Goal: Feedback & Contribution: Submit feedback/report problem

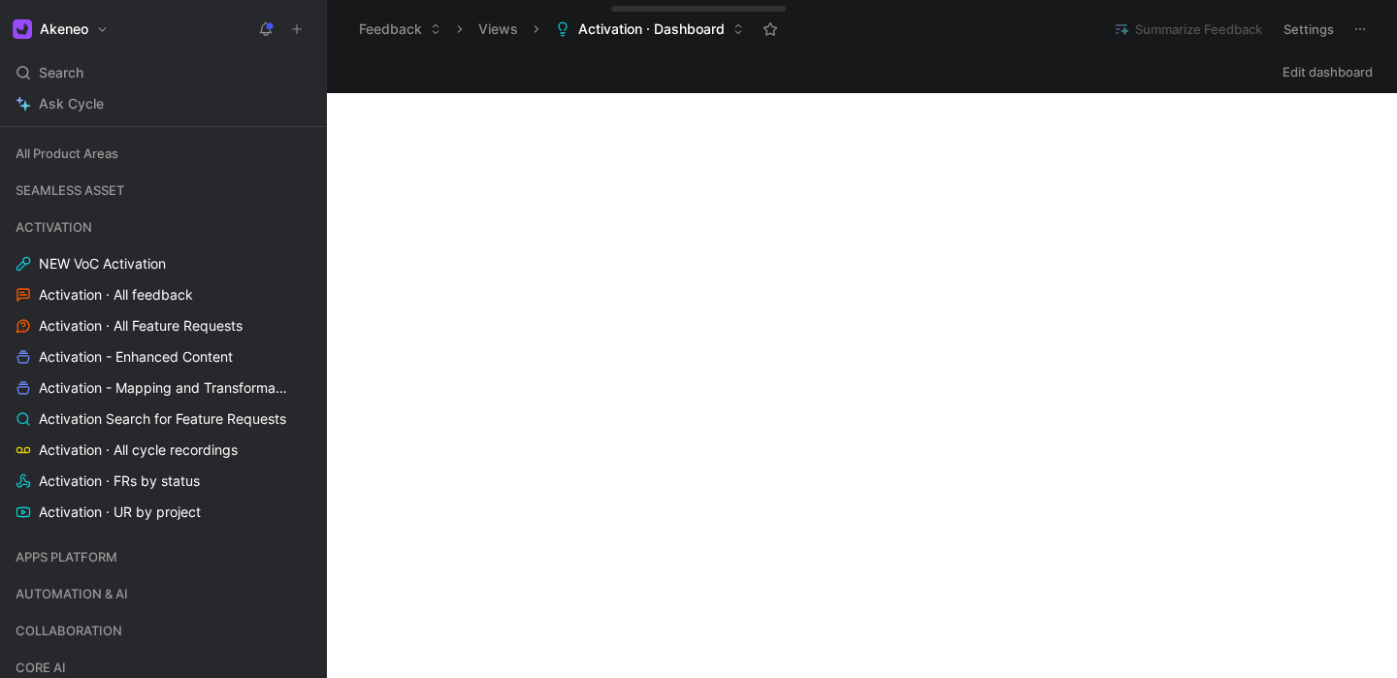
scroll to position [349, 0]
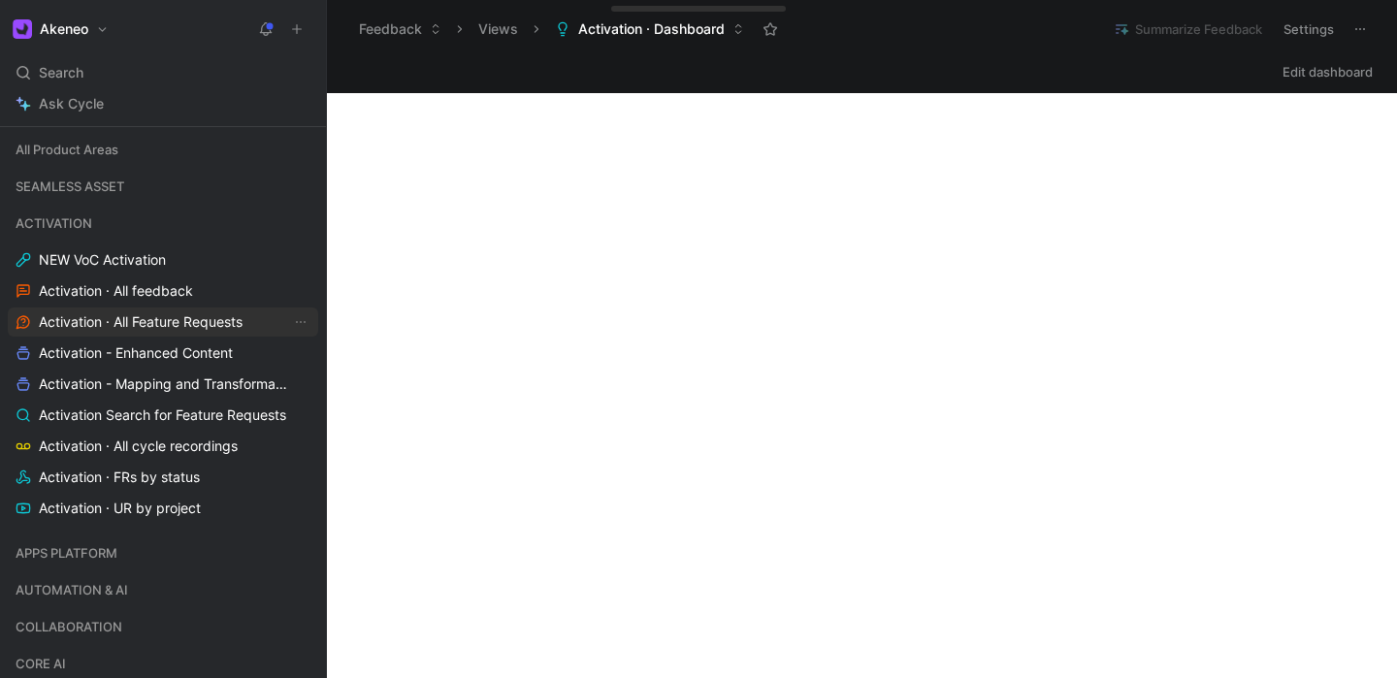
click at [138, 312] on span "Activation · All Feature Requests" at bounding box center [141, 321] width 204 height 19
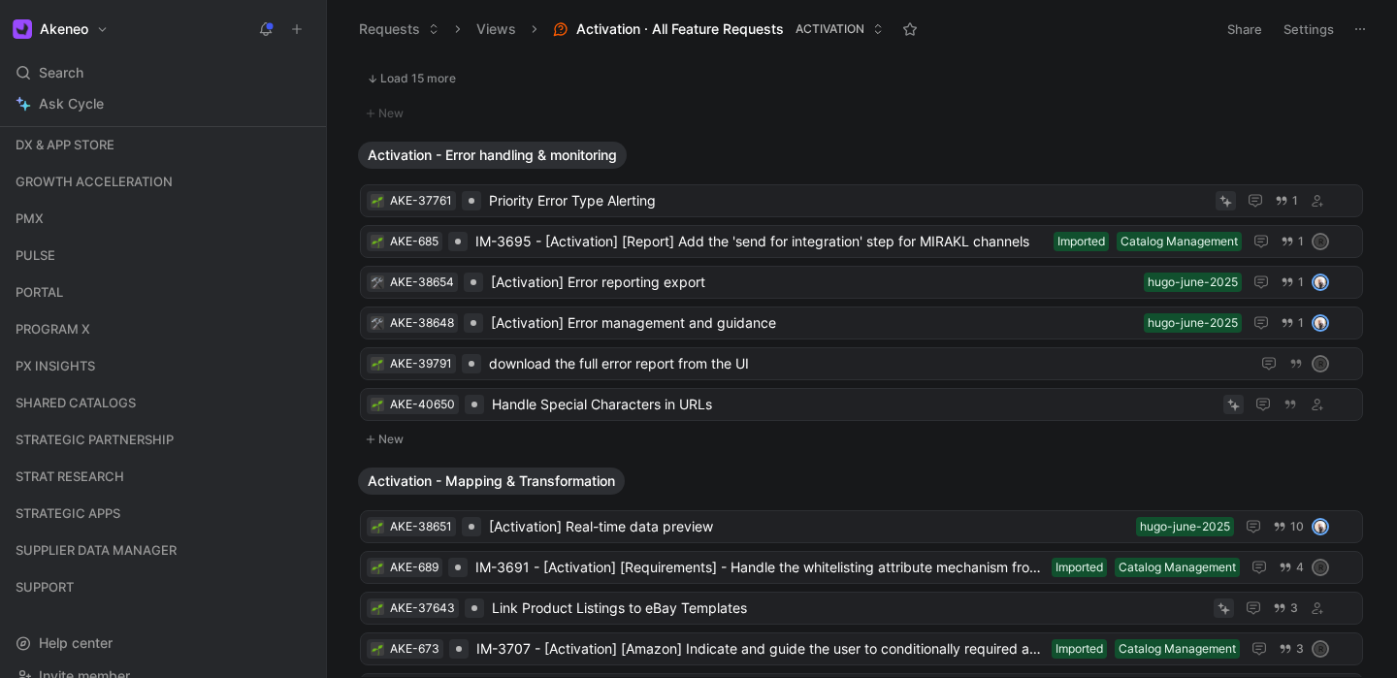
scroll to position [1140, 0]
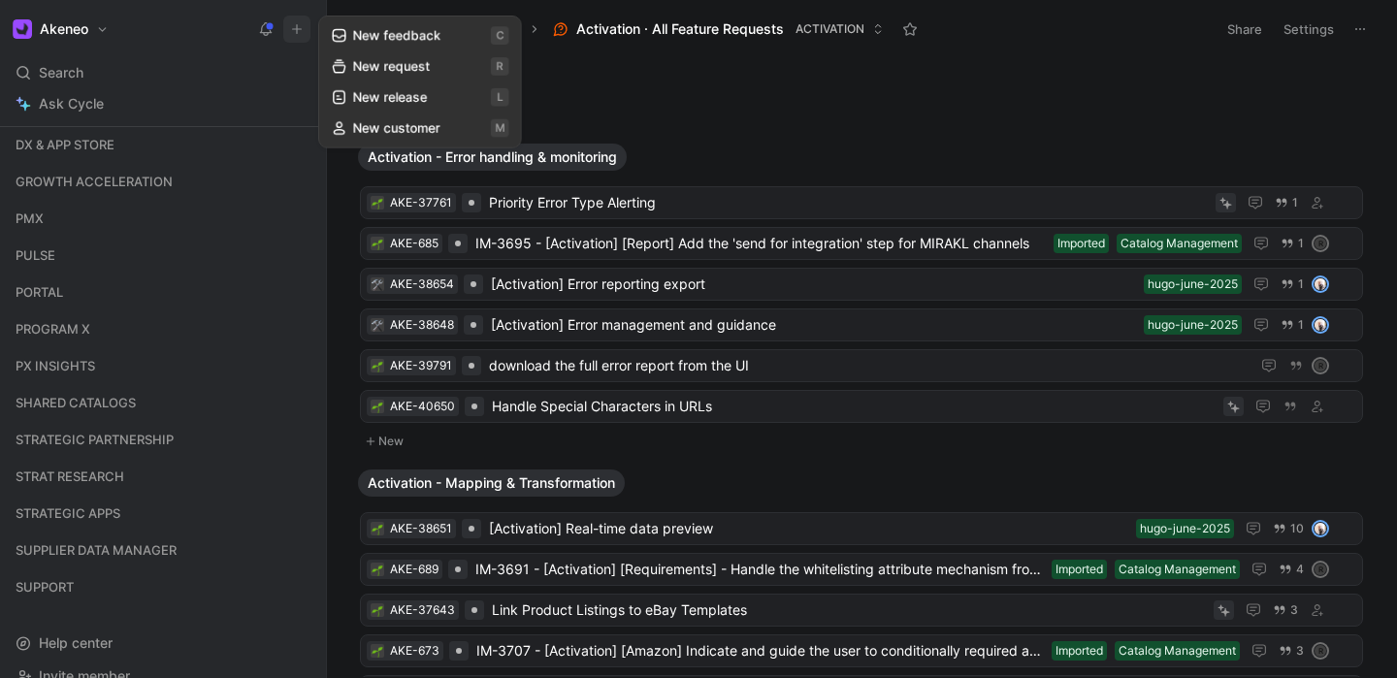
click at [299, 33] on icon at bounding box center [297, 29] width 14 height 14
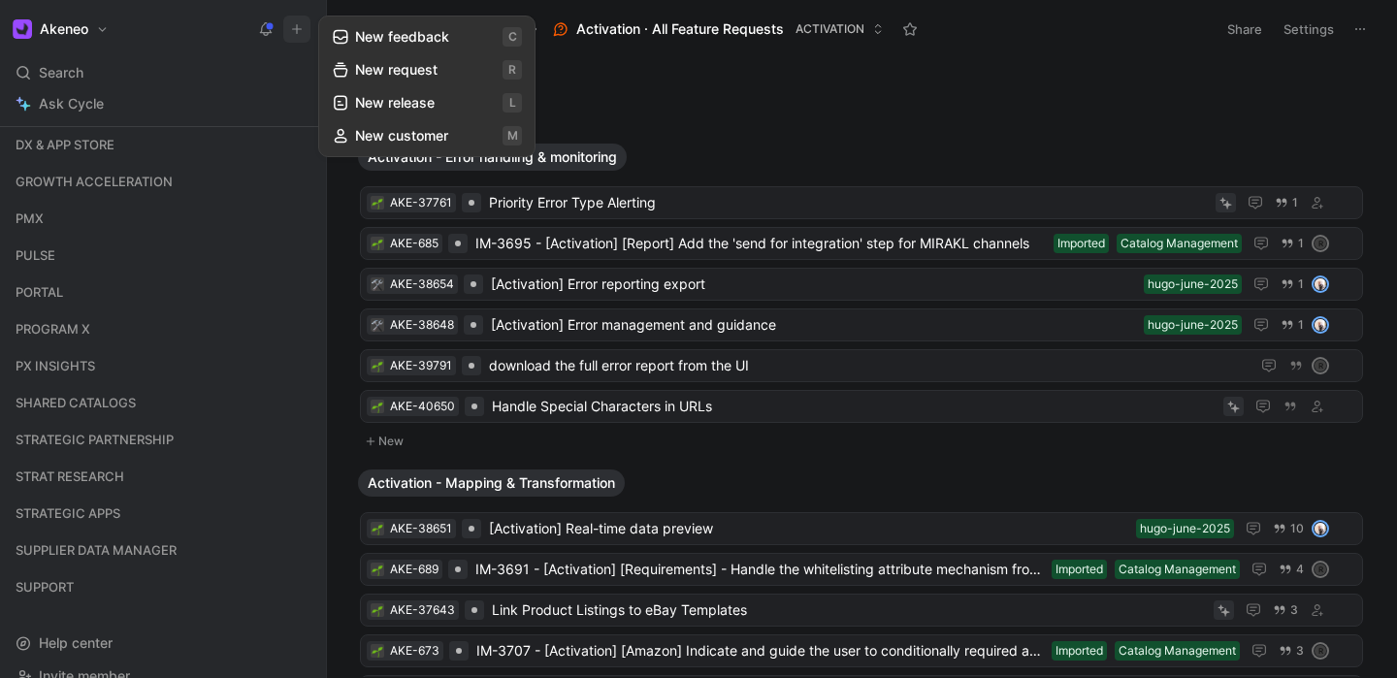
click at [405, 74] on button "New request r" at bounding box center [427, 69] width 208 height 33
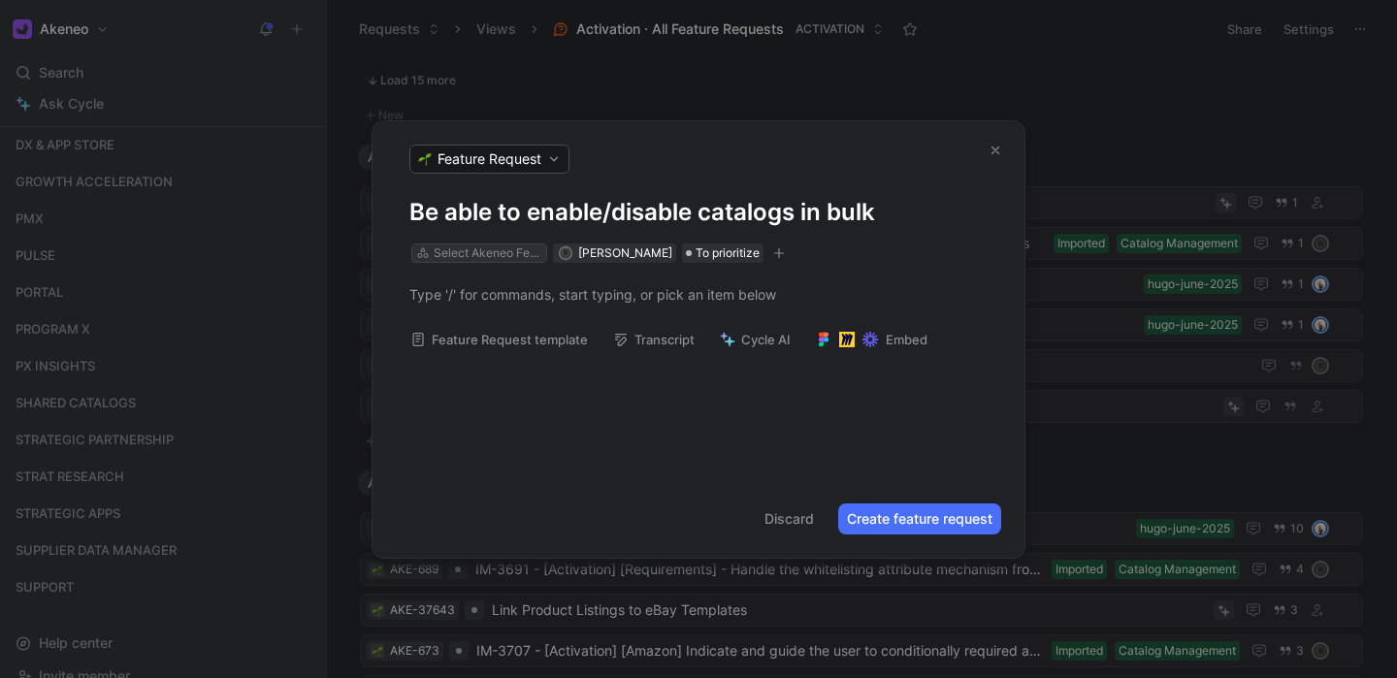
click at [476, 250] on div "Select Akeneo Feature" at bounding box center [488, 252] width 109 height 19
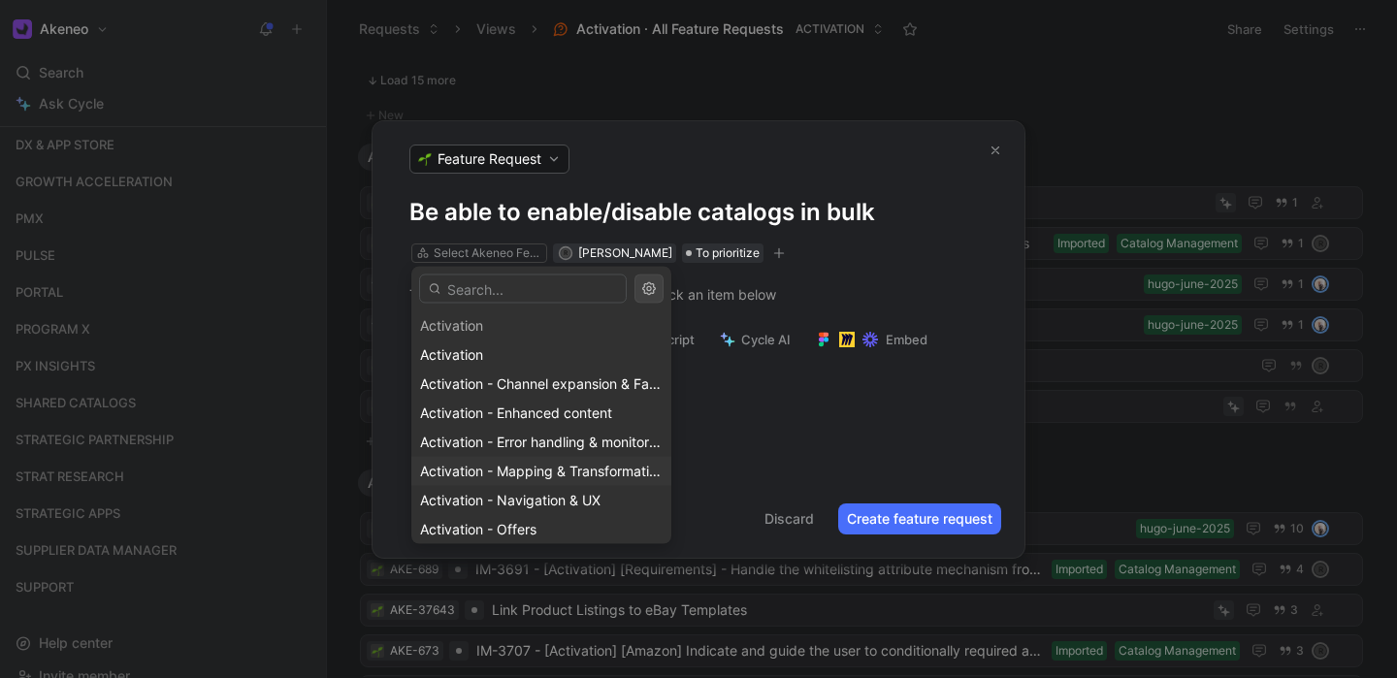
click at [482, 466] on span "Activation - Mapping & Transformation" at bounding box center [542, 471] width 244 height 16
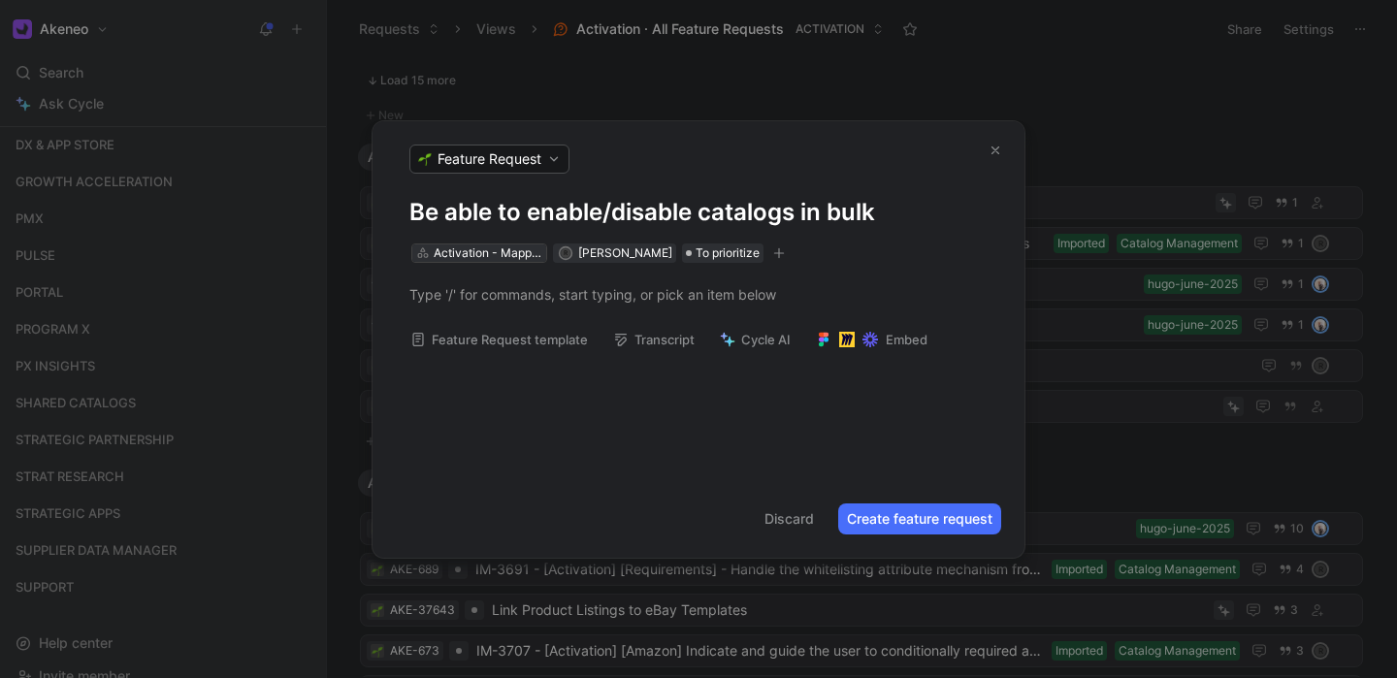
click at [499, 251] on div "Activation - Mapping & Transformation" at bounding box center [488, 252] width 109 height 19
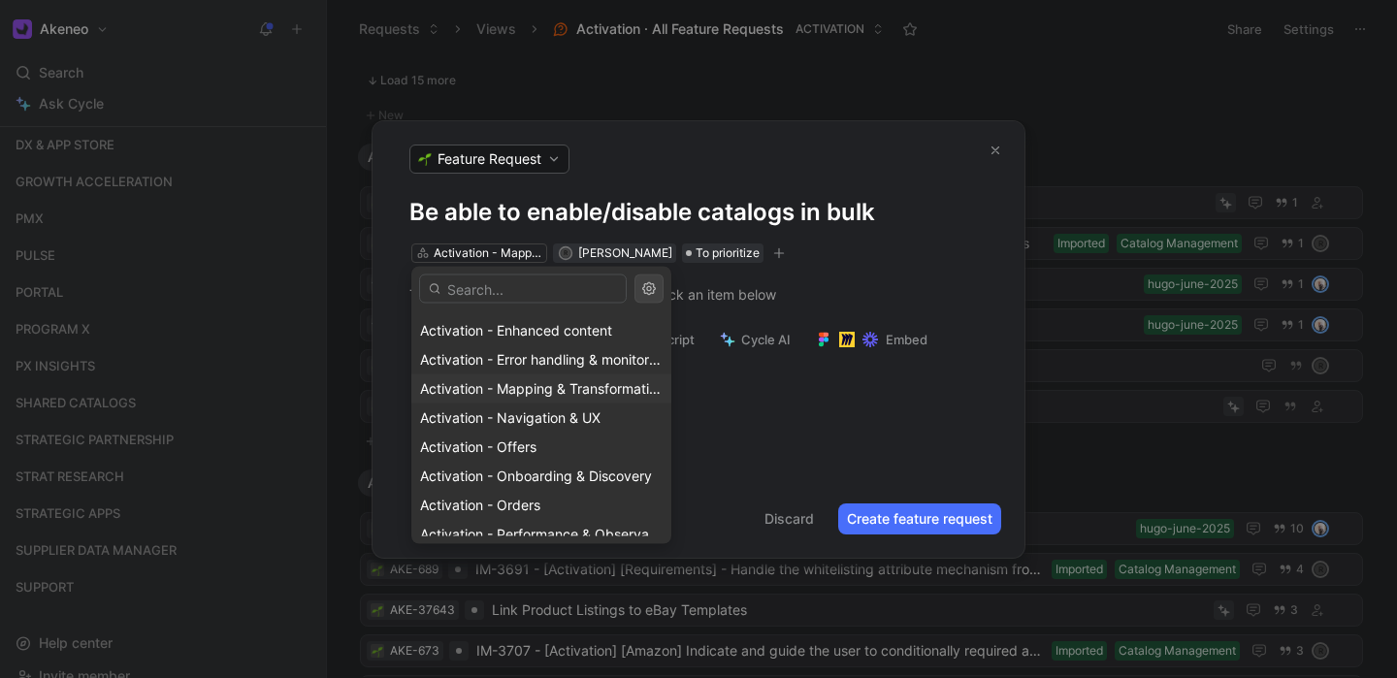
scroll to position [32, 0]
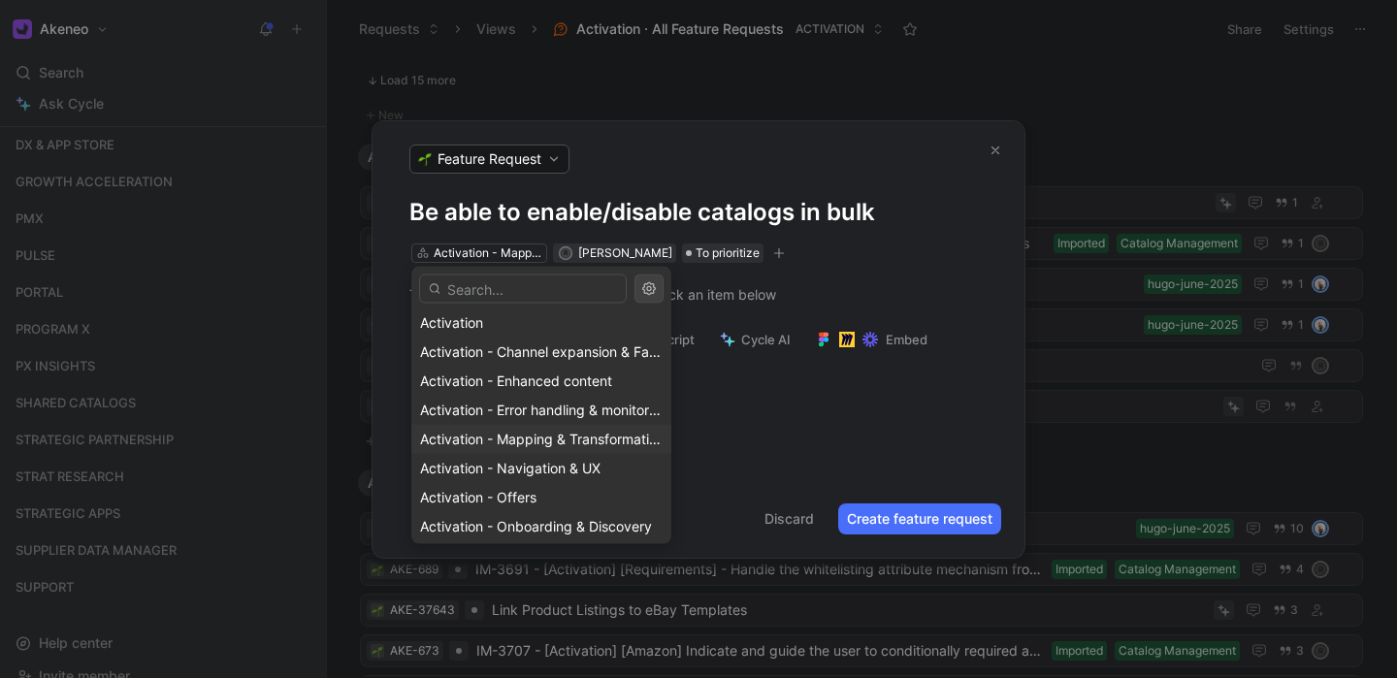
click at [548, 434] on span "Activation - Mapping & Transformation" at bounding box center [542, 439] width 244 height 16
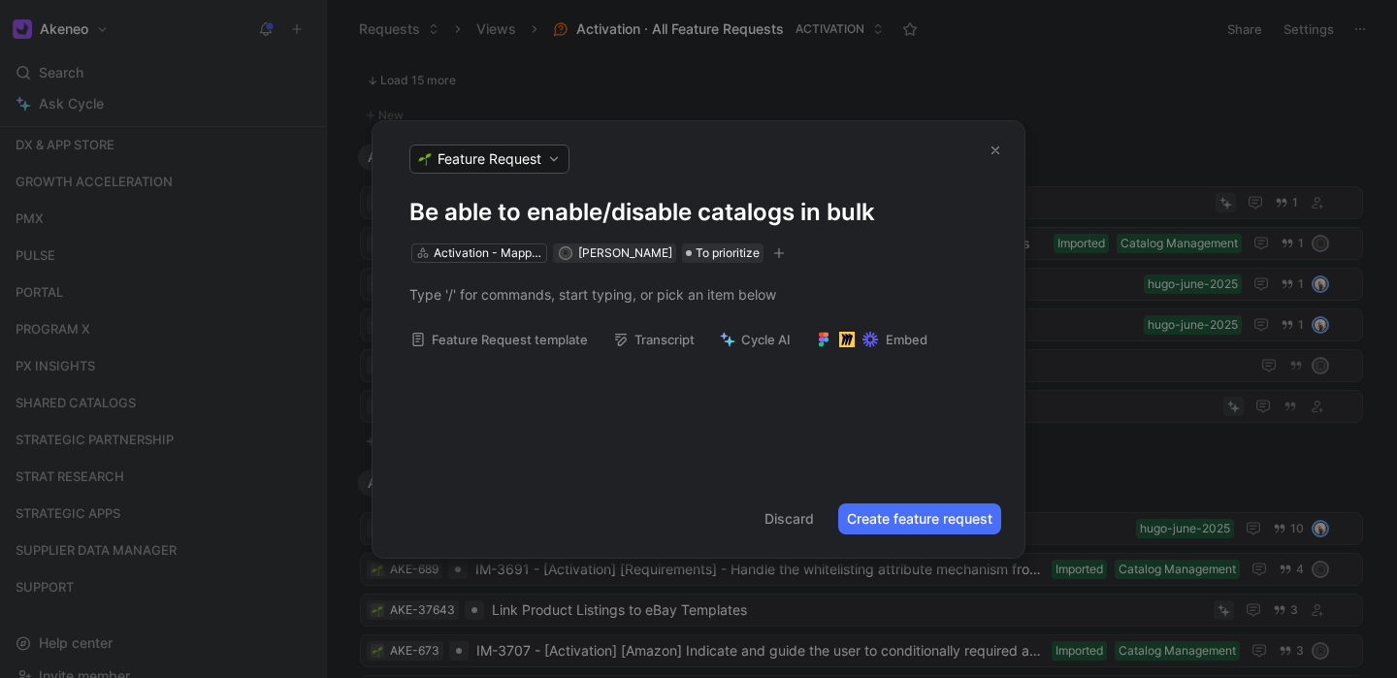
click at [705, 393] on div "Be able to enable/disable catalogs in bulk Activation - Mapping & Transformatio…" at bounding box center [698, 338] width 652 height 283
click at [566, 307] on p at bounding box center [698, 294] width 652 height 32
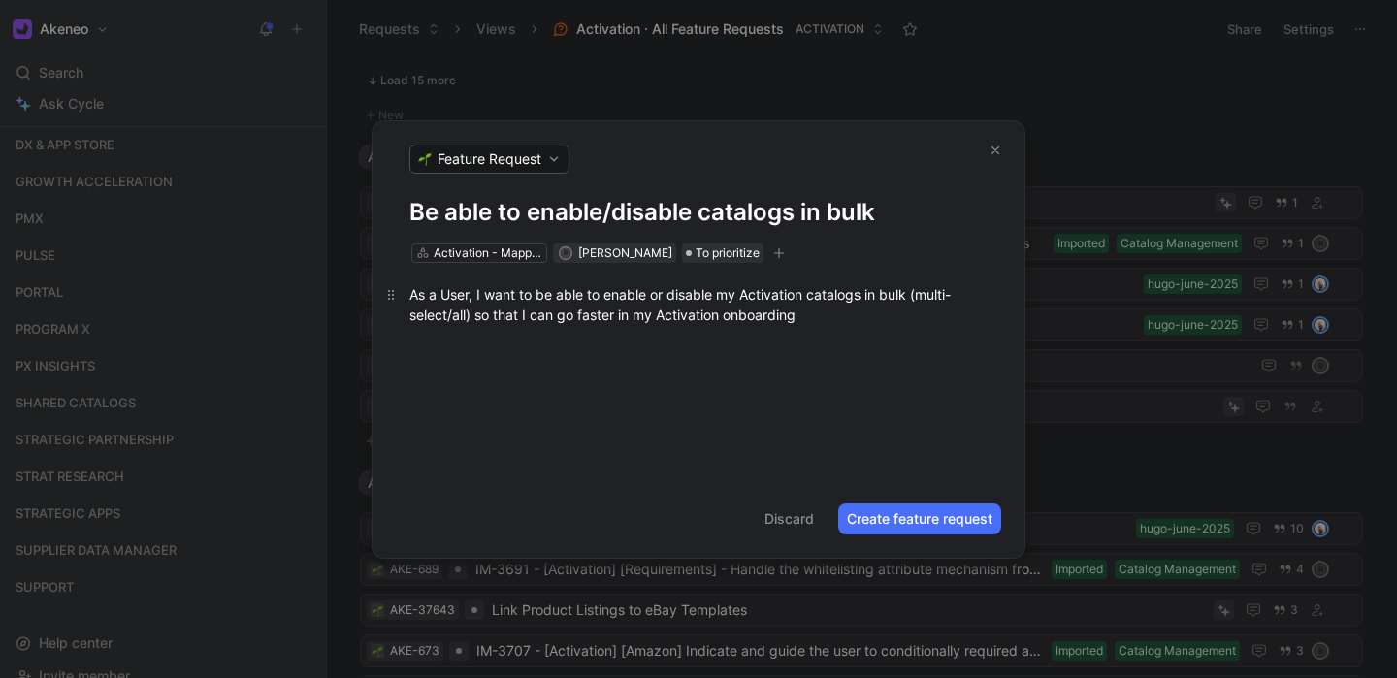
click at [724, 323] on div "As a User, I want to be able to enable or disable my Activation catalogs in bul…" at bounding box center [698, 304] width 578 height 41
click at [906, 521] on button "Create feature request" at bounding box center [919, 518] width 163 height 31
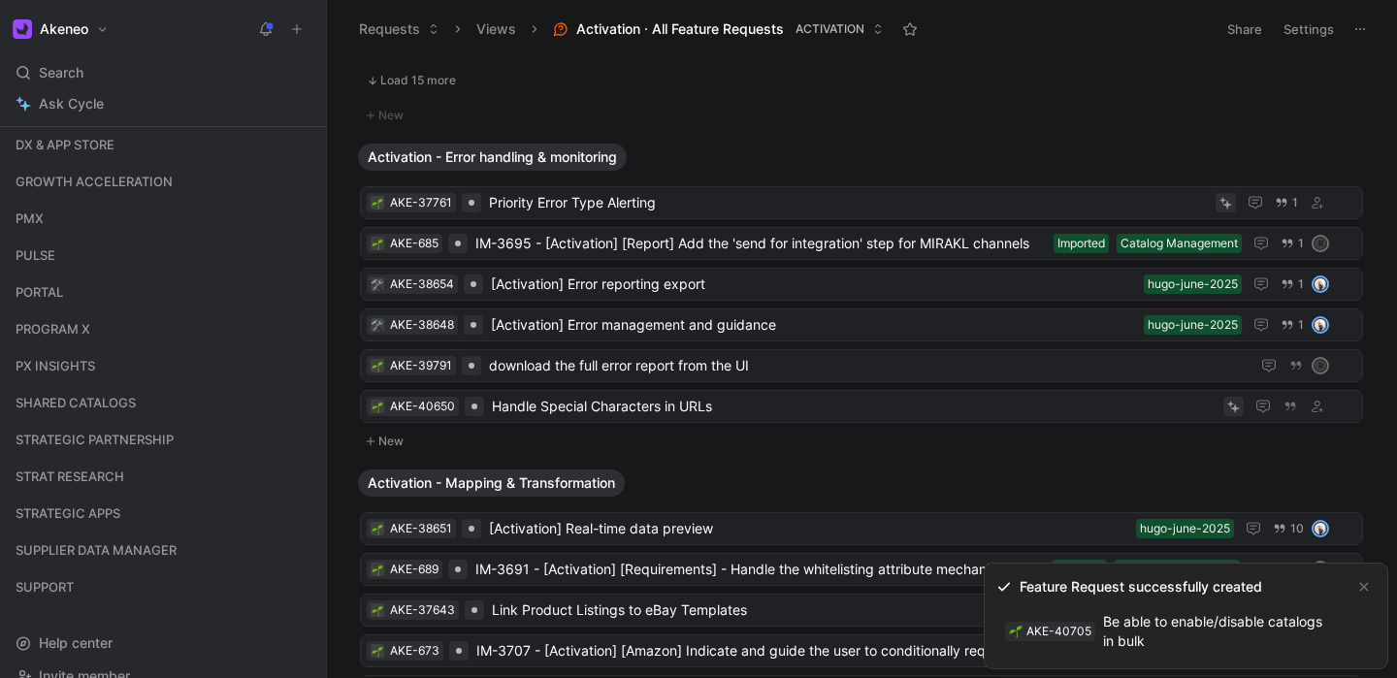
click at [1058, 626] on div "AKE-40705" at bounding box center [1058, 631] width 65 height 19
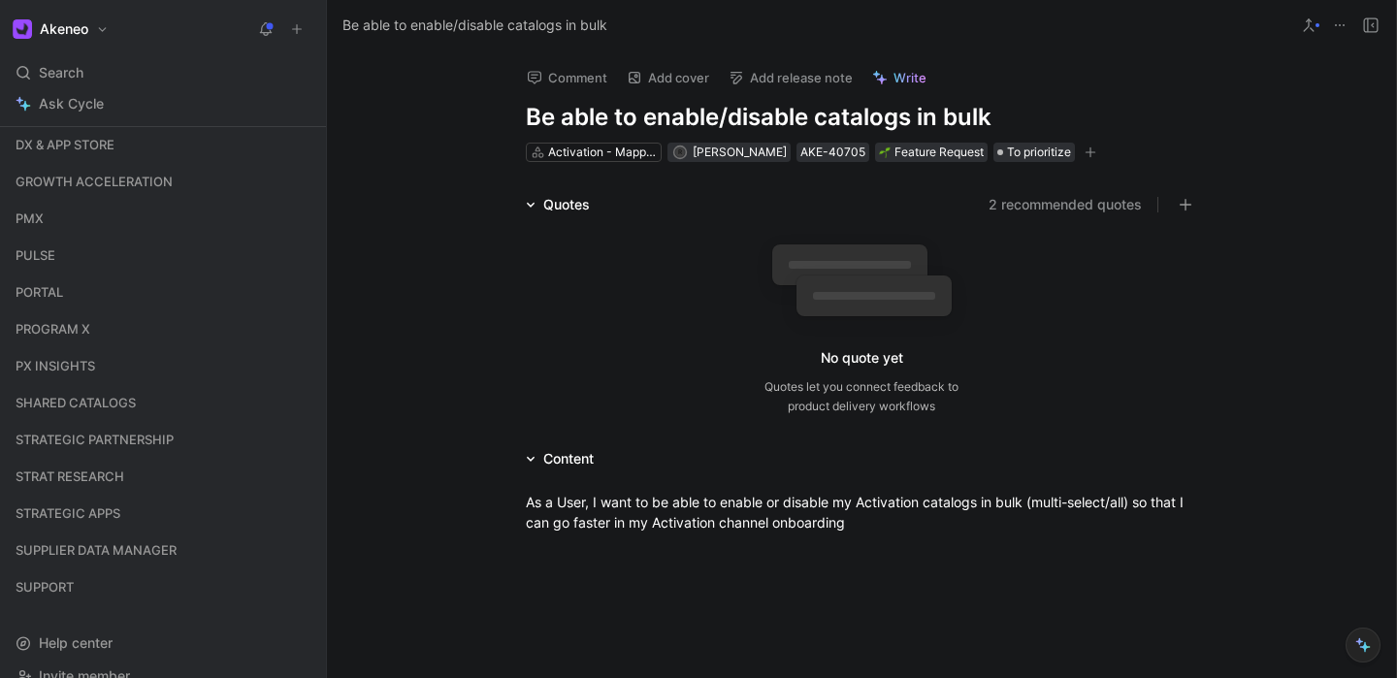
click at [1042, 203] on button "2 recommended quotes" at bounding box center [1064, 204] width 153 height 23
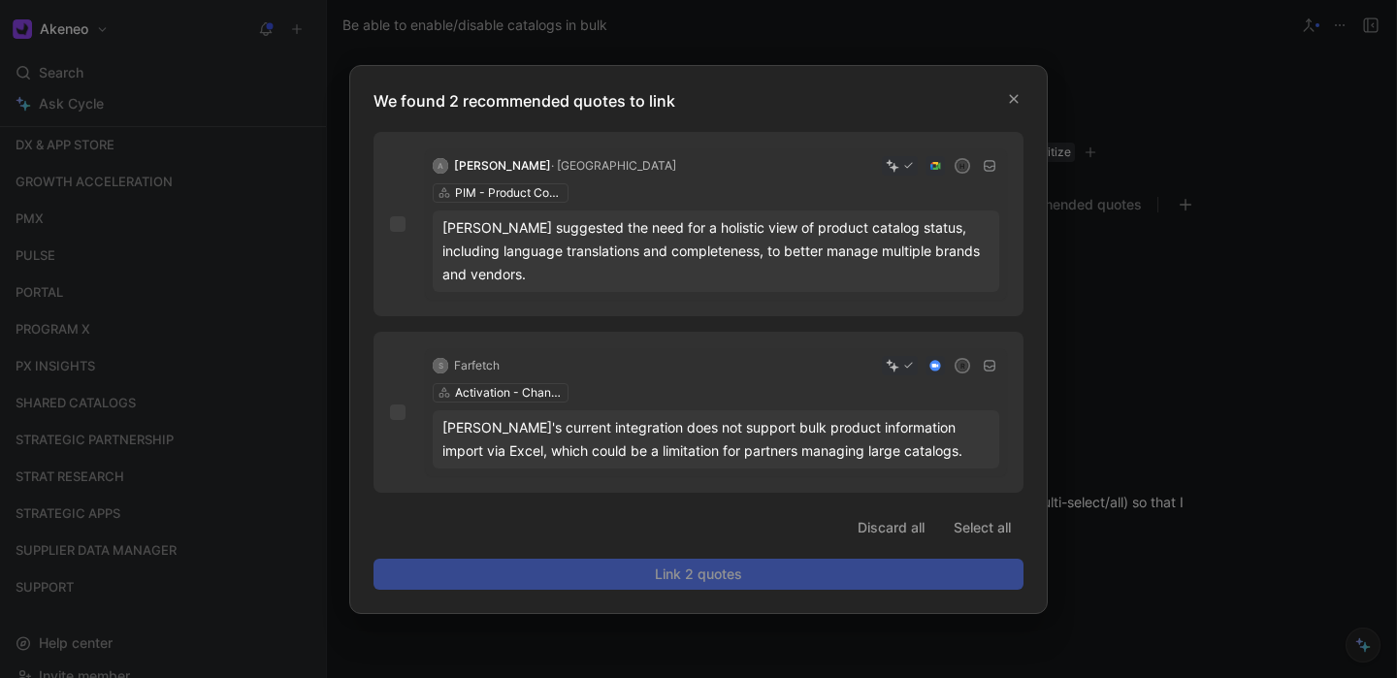
click at [1141, 306] on div at bounding box center [698, 339] width 1397 height 678
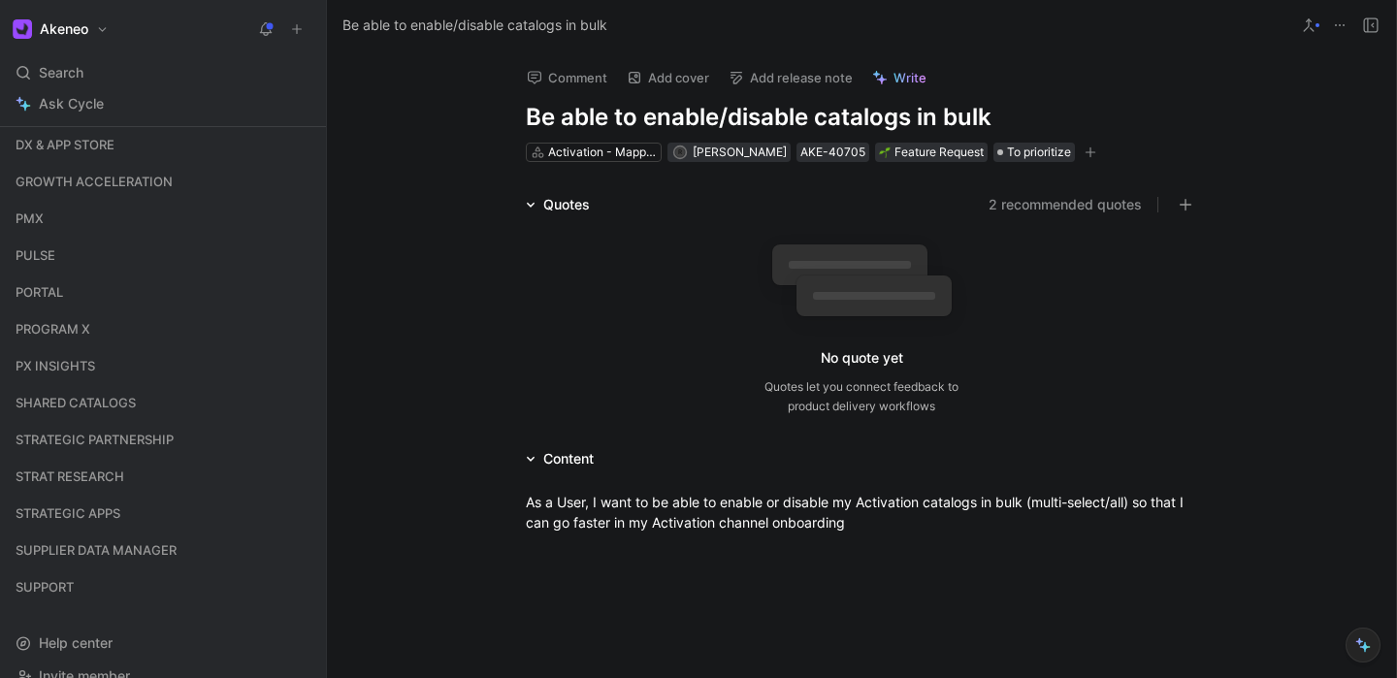
click at [1084, 157] on icon "button" at bounding box center [1090, 152] width 12 height 12
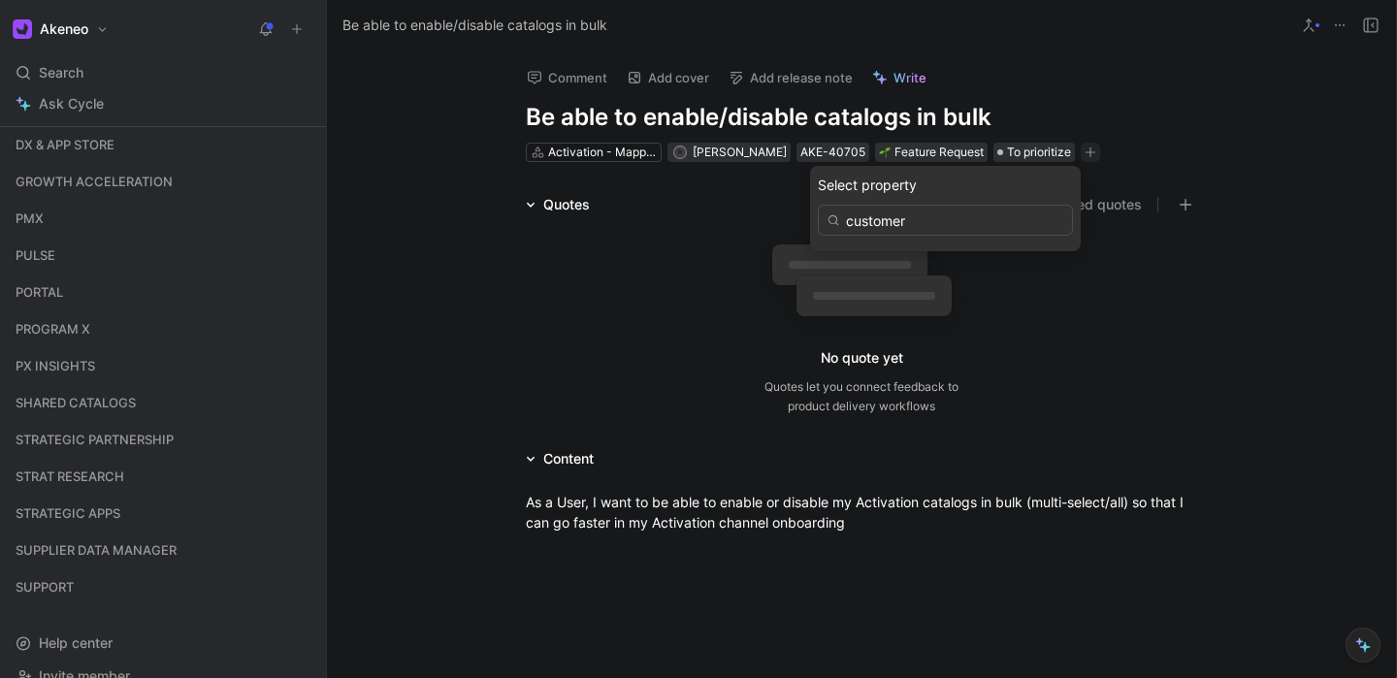
type input "customer"
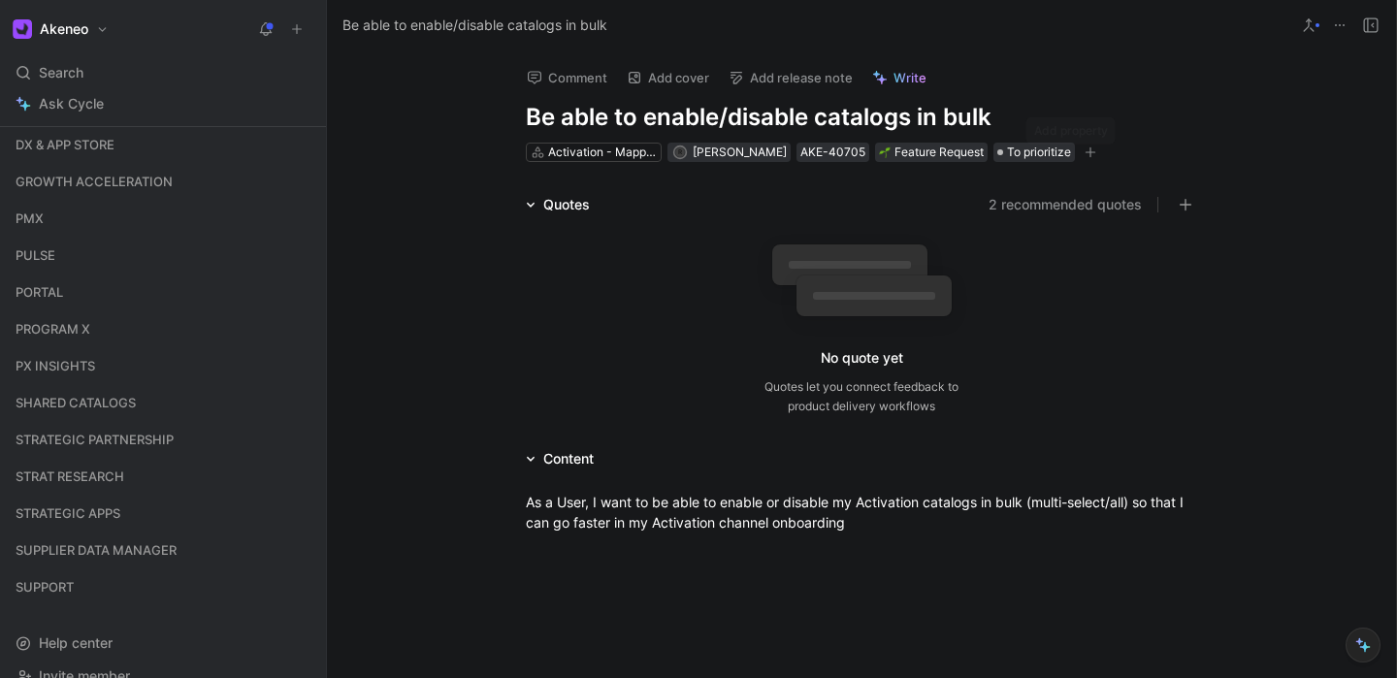
click at [1081, 158] on button "button" at bounding box center [1090, 152] width 19 height 19
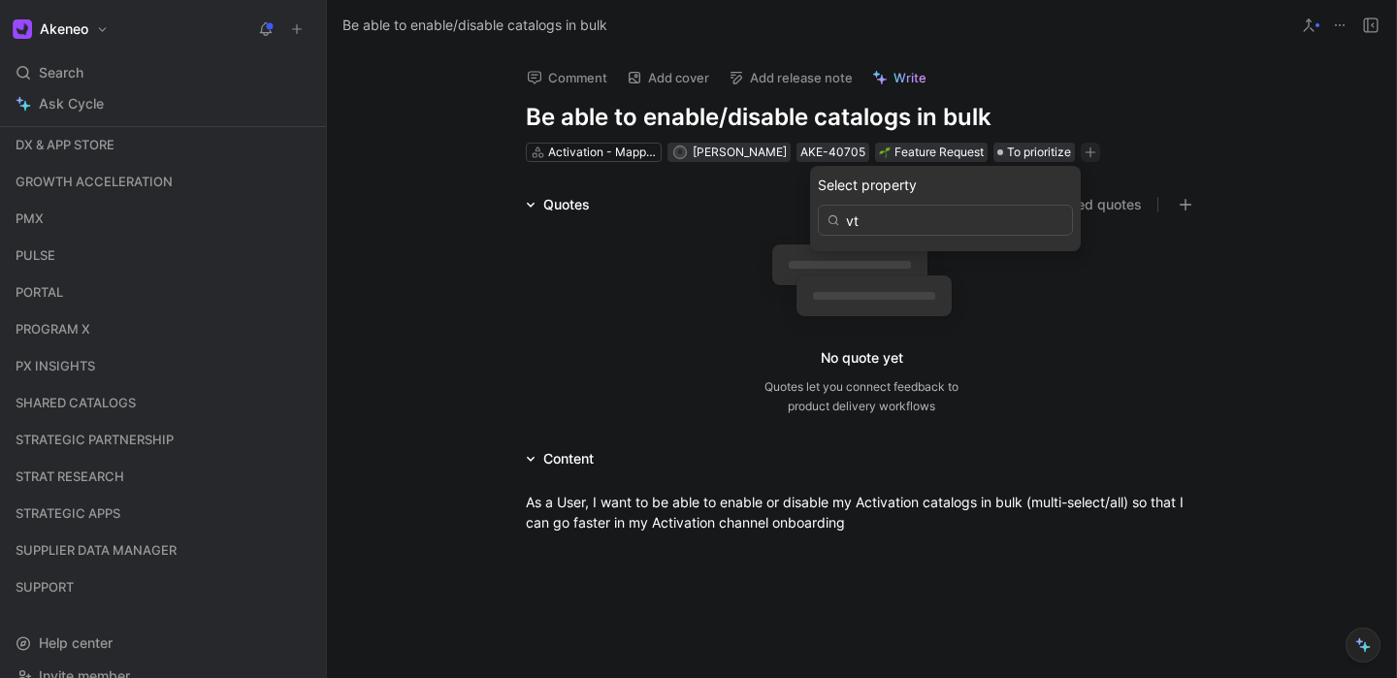
type input "v"
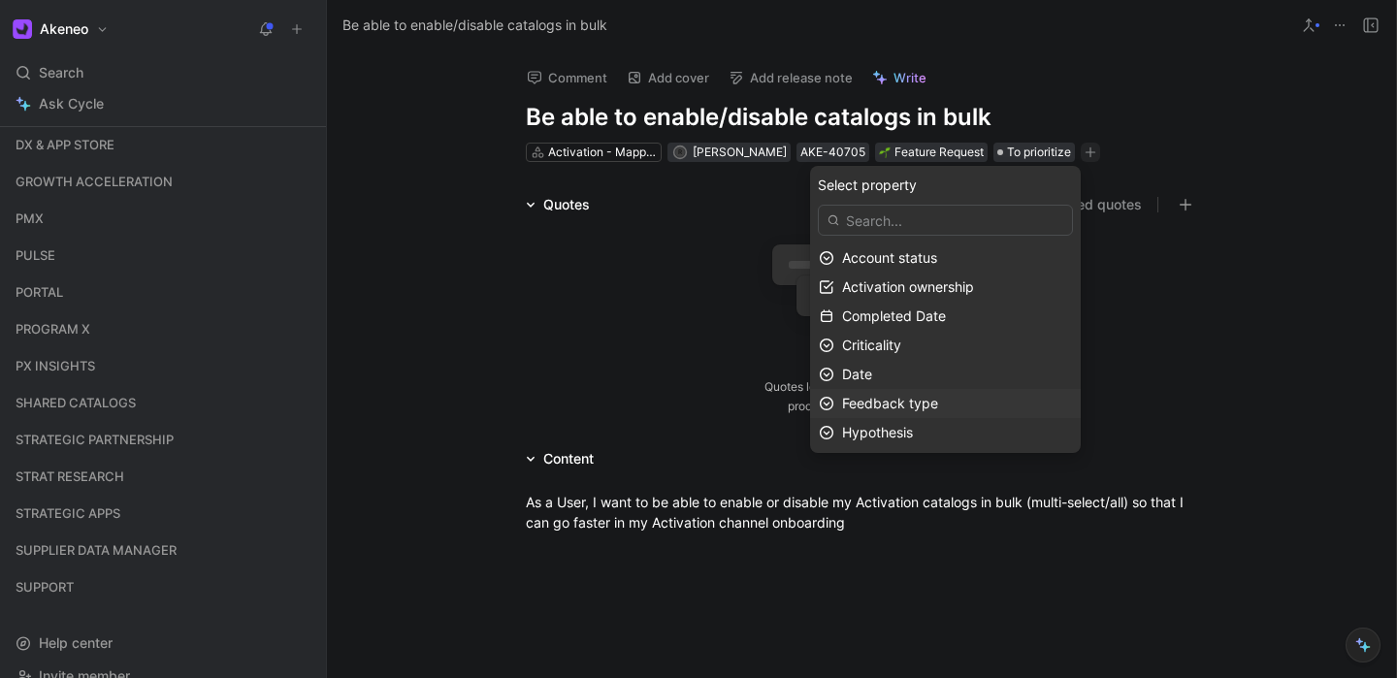
click at [936, 398] on span "Feedback type" at bounding box center [890, 403] width 96 height 16
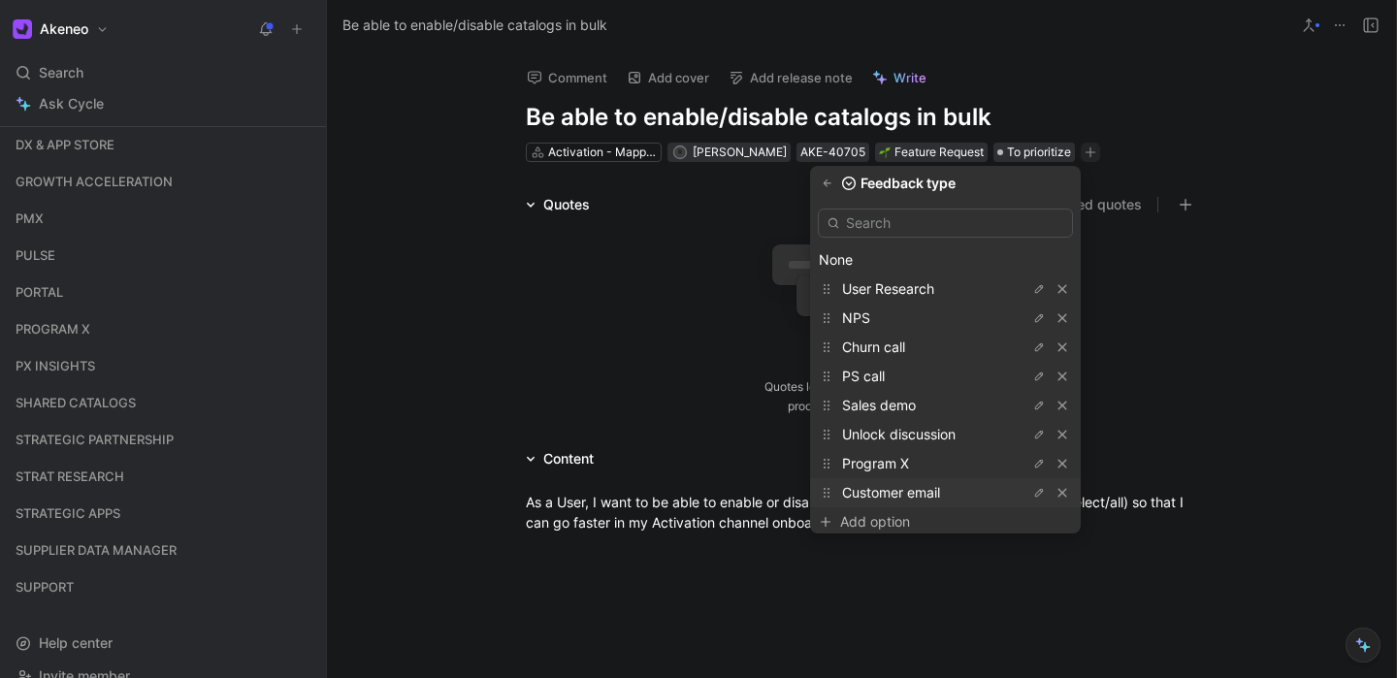
scroll to position [11, 0]
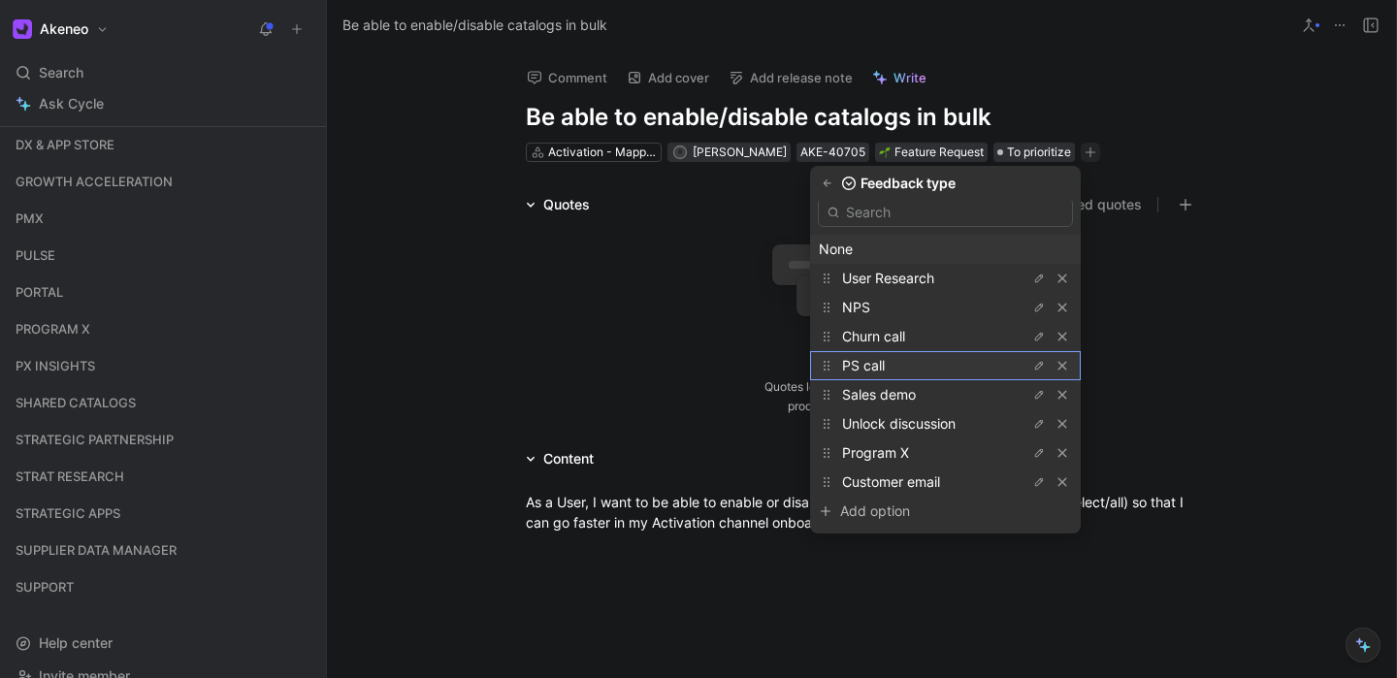
click at [885, 360] on span "PS call" at bounding box center [863, 365] width 43 height 16
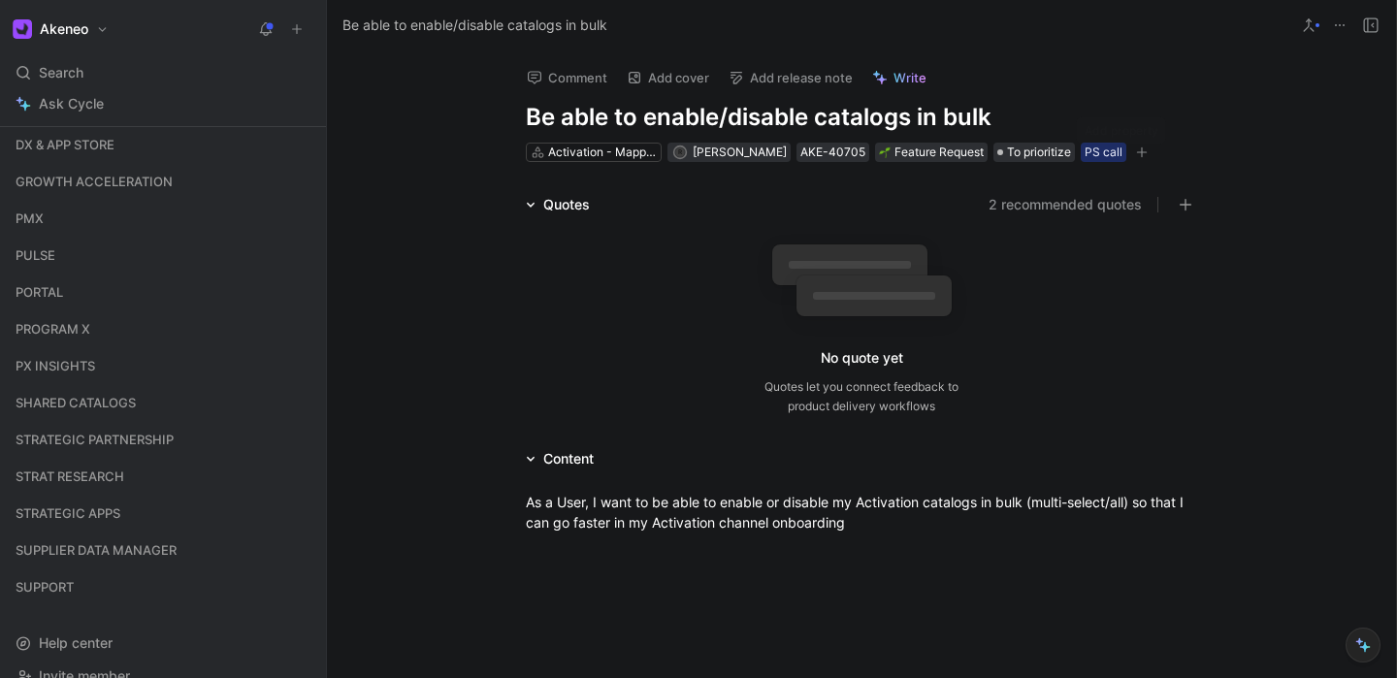
click at [1132, 156] on button "button" at bounding box center [1141, 152] width 19 height 19
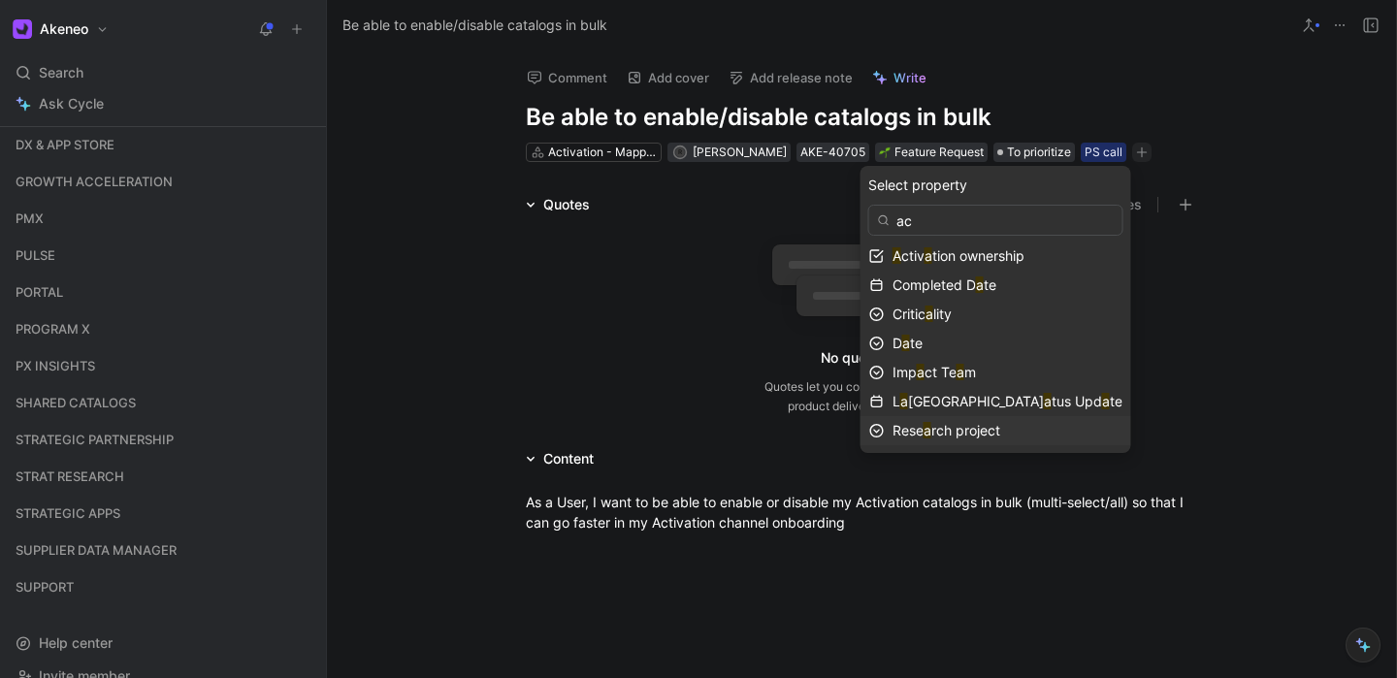
scroll to position [0, 0]
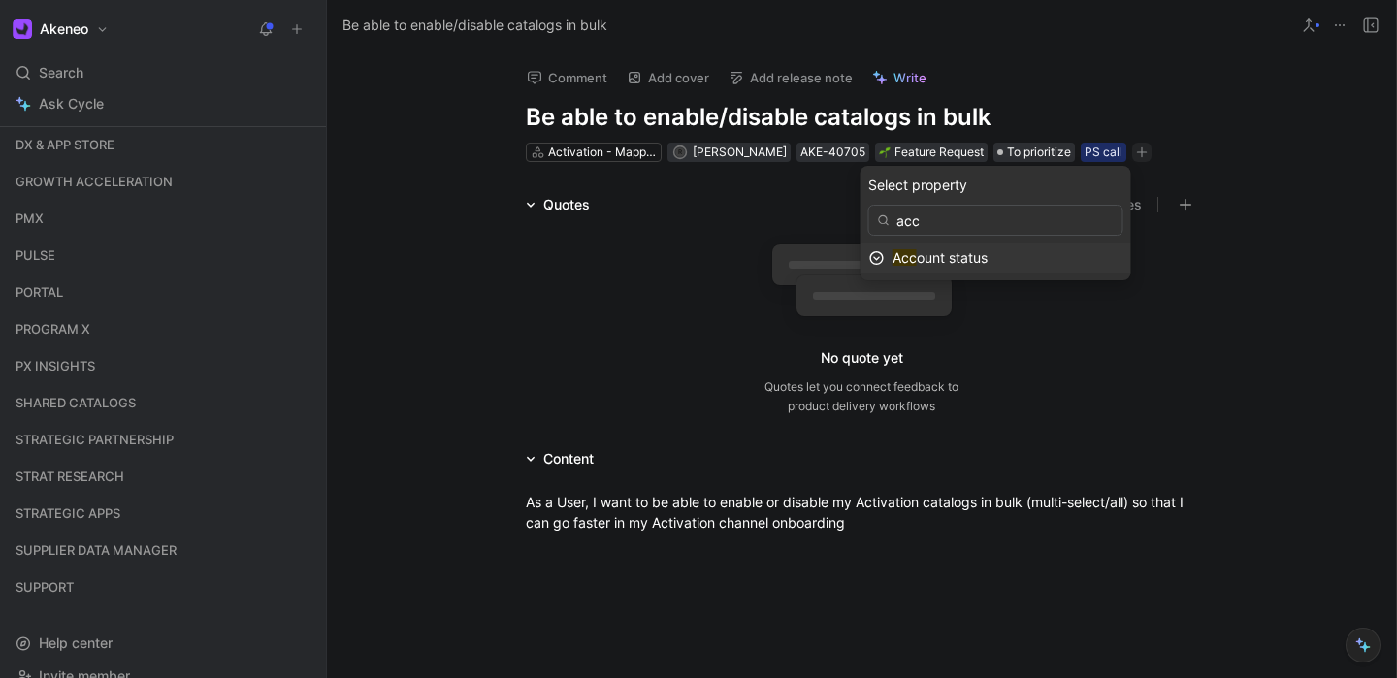
type input "acc"
click at [959, 258] on span "ount status" at bounding box center [952, 257] width 71 height 16
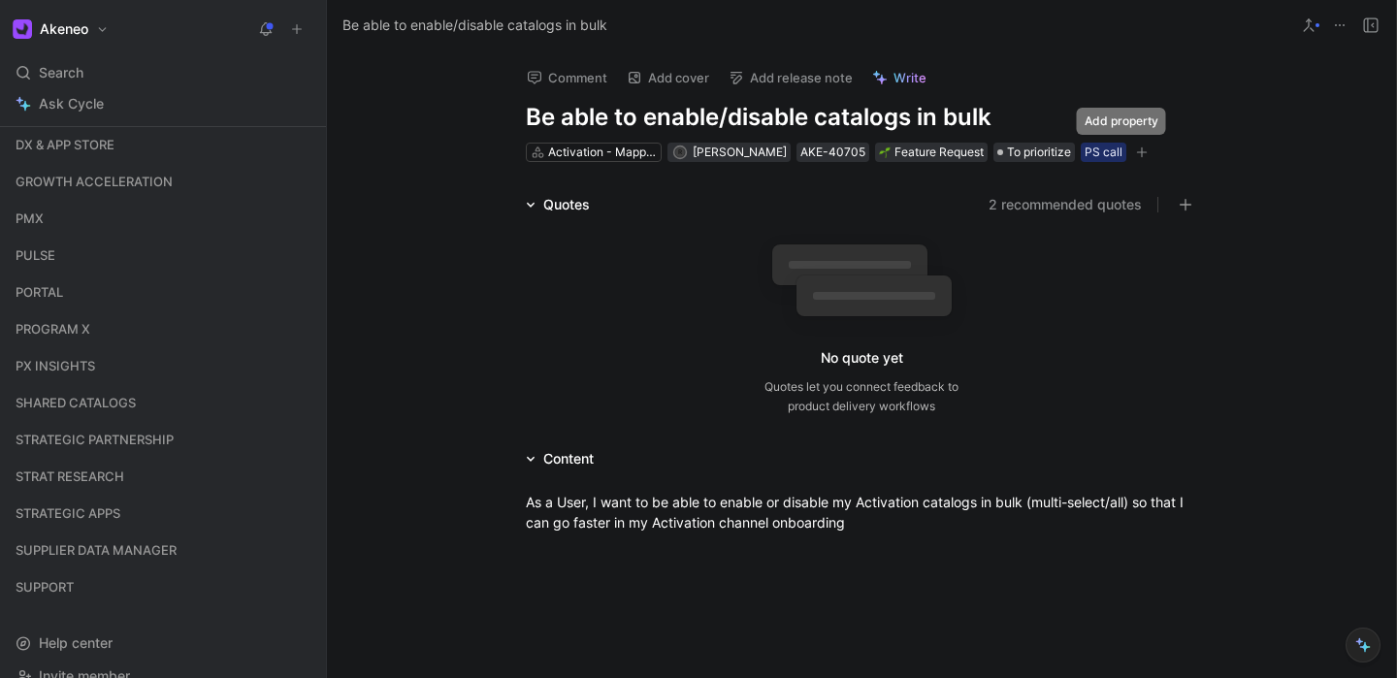
click at [1136, 148] on icon "button" at bounding box center [1142, 152] width 12 height 12
click at [713, 154] on span "[PERSON_NAME]" at bounding box center [740, 152] width 94 height 15
